Goal: Check status

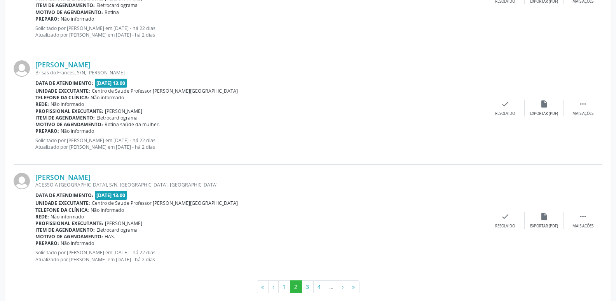
scroll to position [1737, 0]
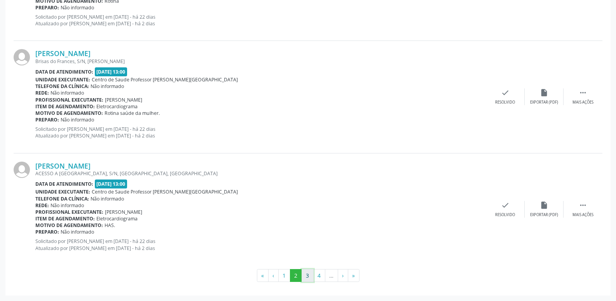
click at [308, 275] on button "3" at bounding box center [308, 275] width 12 height 13
click at [317, 274] on button "4" at bounding box center [319, 275] width 12 height 13
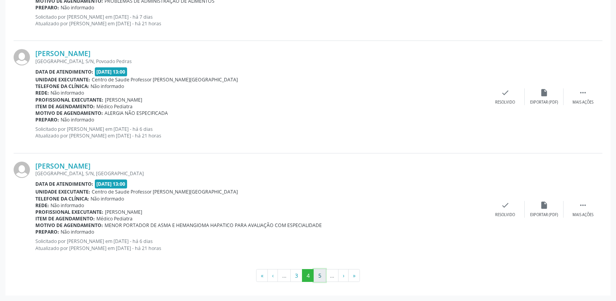
click at [321, 278] on button "5" at bounding box center [320, 275] width 12 height 13
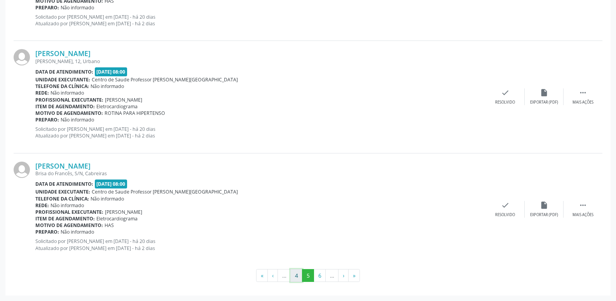
click at [296, 278] on button "4" at bounding box center [296, 275] width 12 height 13
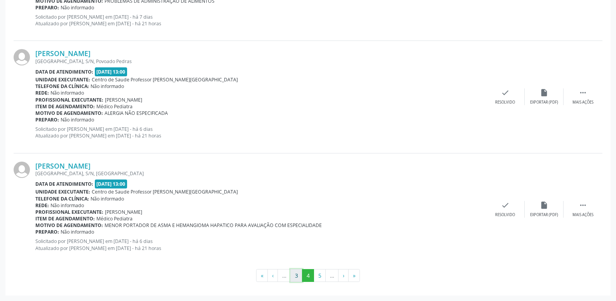
click at [296, 277] on button "3" at bounding box center [296, 275] width 12 height 13
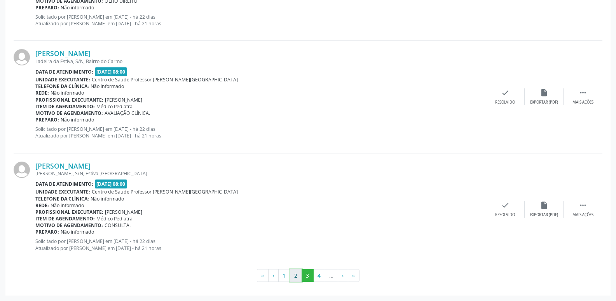
click at [297, 273] on button "2" at bounding box center [296, 275] width 12 height 13
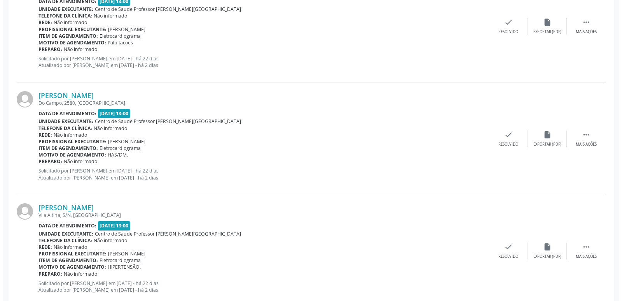
scroll to position [920, 0]
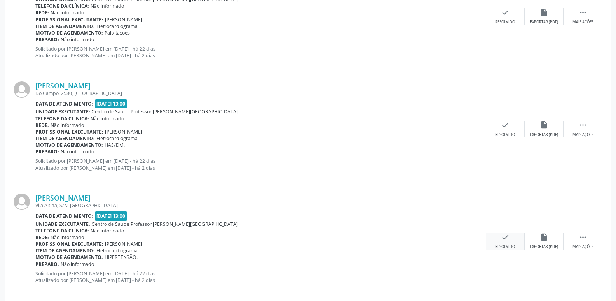
click at [505, 239] on icon "check" at bounding box center [505, 237] width 9 height 9
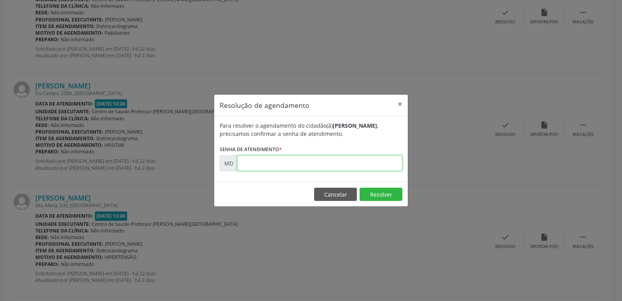
click at [264, 164] on input "text" at bounding box center [319, 163] width 165 height 16
type input "00002645"
click at [377, 191] on button "Resolver" at bounding box center [381, 193] width 43 height 13
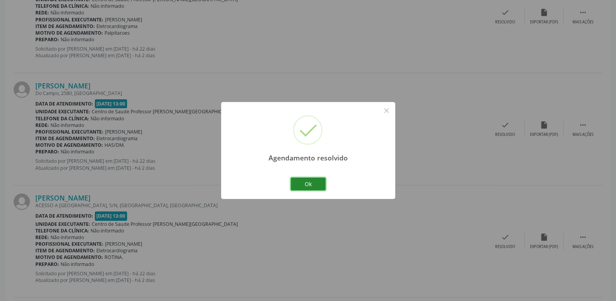
click at [301, 187] on button "Ok" at bounding box center [308, 183] width 35 height 13
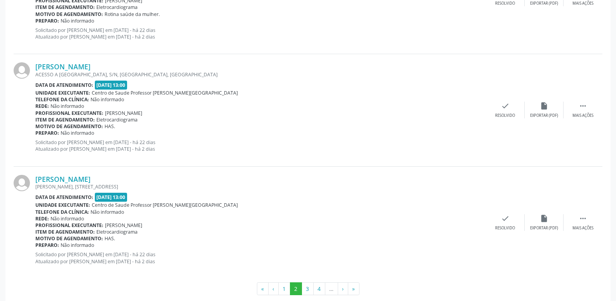
scroll to position [1737, 0]
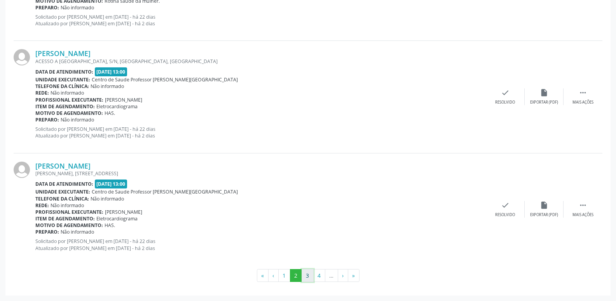
click at [309, 277] on button "3" at bounding box center [308, 275] width 12 height 13
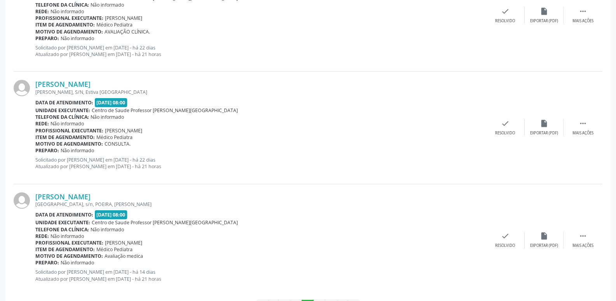
scroll to position [1543, 0]
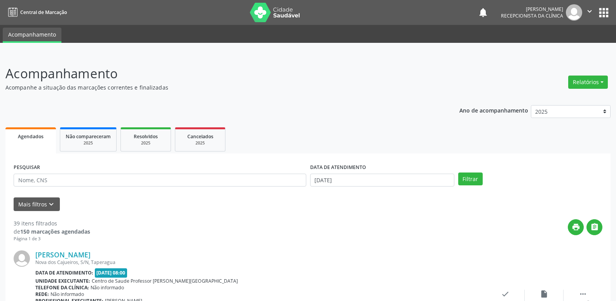
scroll to position [233, 0]
